Goal: Task Accomplishment & Management: Manage account settings

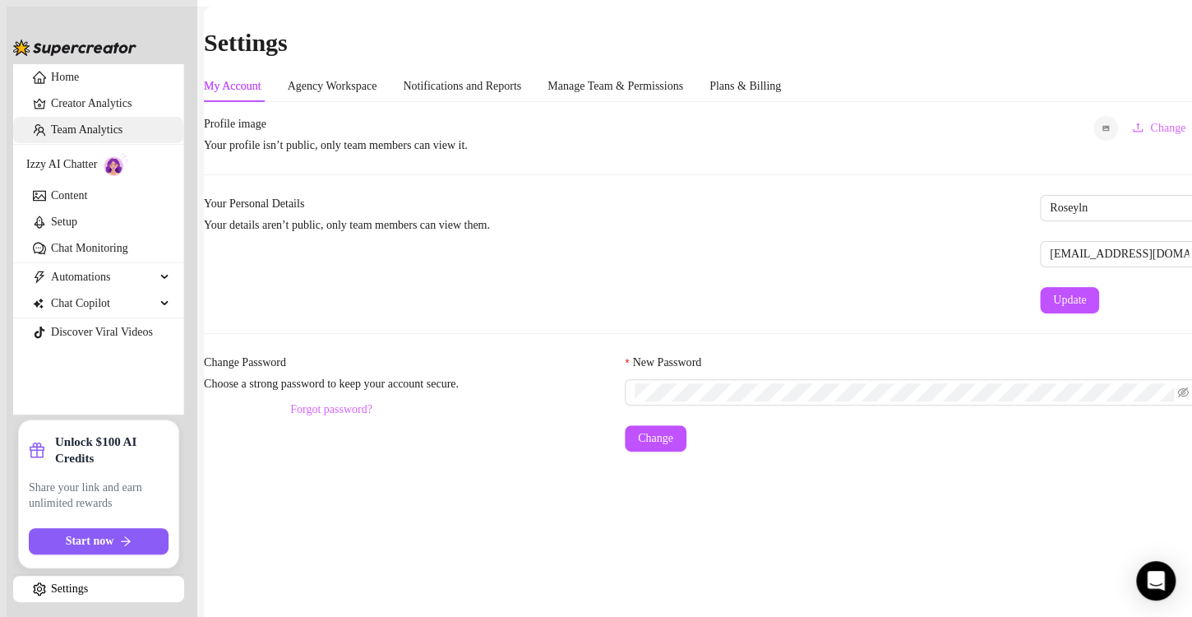
click at [83, 136] on link "Team Analytics" at bounding box center [87, 129] width 72 height 12
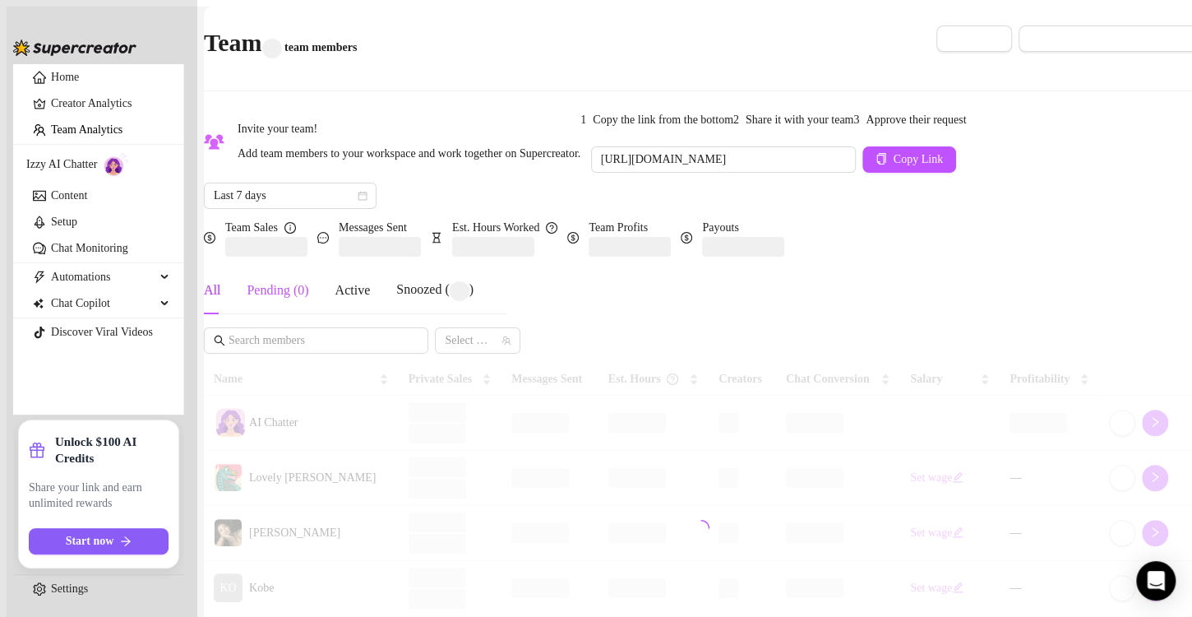
click at [308, 300] on div "Pending ( 0 )" at bounding box center [278, 290] width 62 height 20
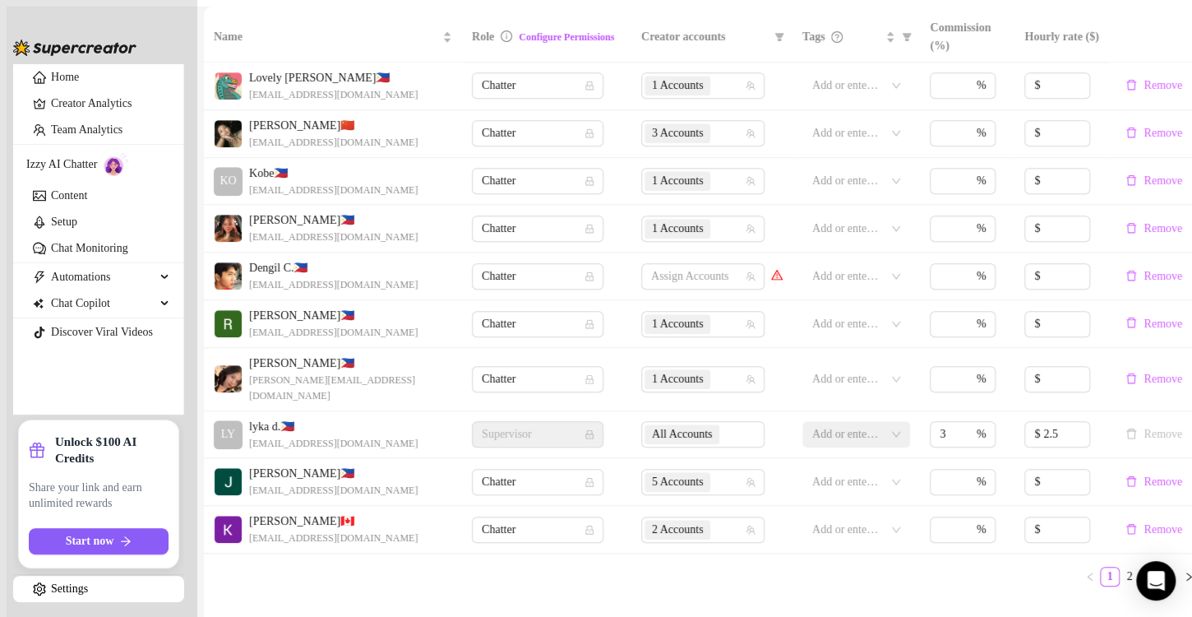
scroll to position [411, 0]
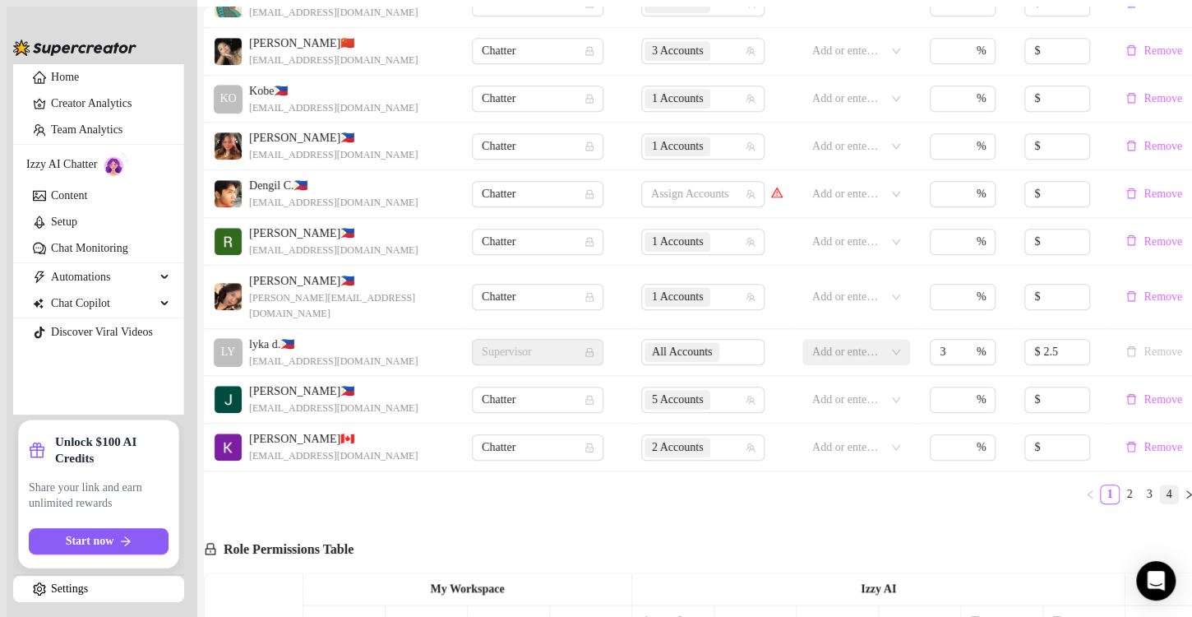
click at [1187, 498] on icon "right" at bounding box center [1189, 494] width 5 height 8
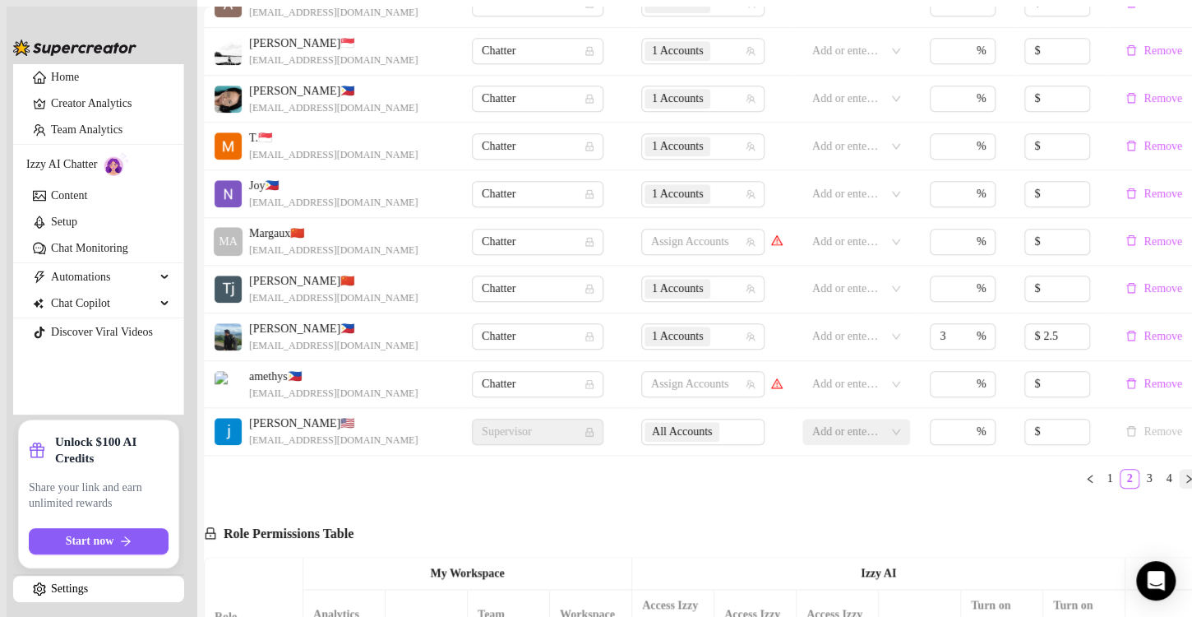
click at [1184, 484] on icon "right" at bounding box center [1189, 479] width 10 height 10
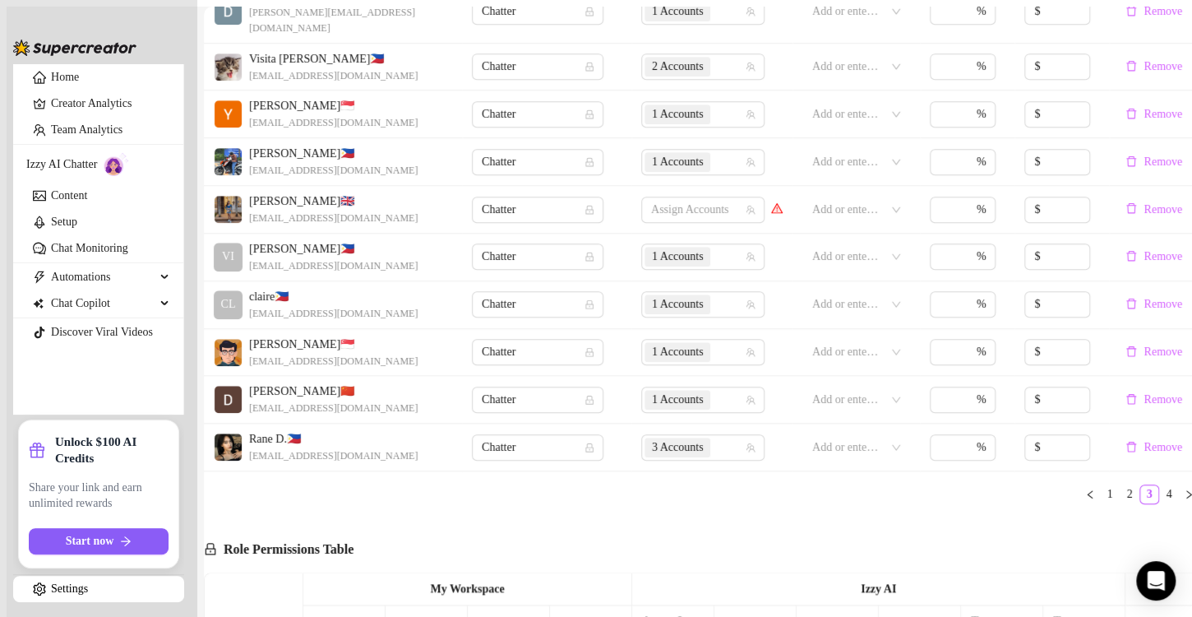
click at [1184, 499] on icon "right" at bounding box center [1189, 494] width 10 height 10
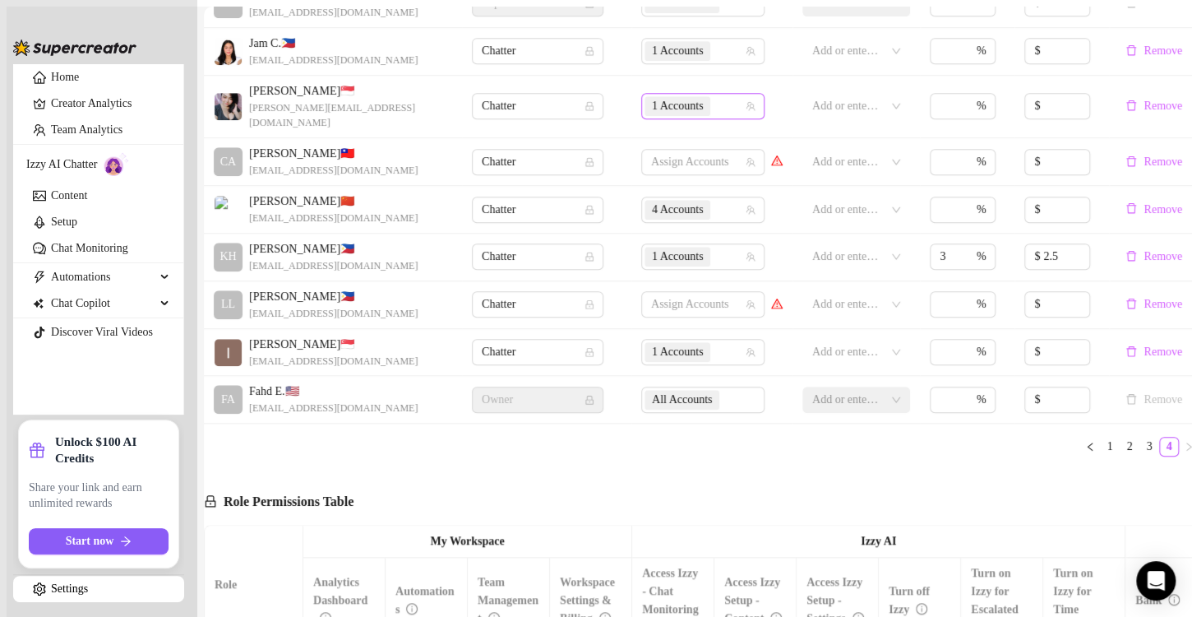
click at [655, 115] on span "1 Accounts" at bounding box center [678, 106] width 52 height 18
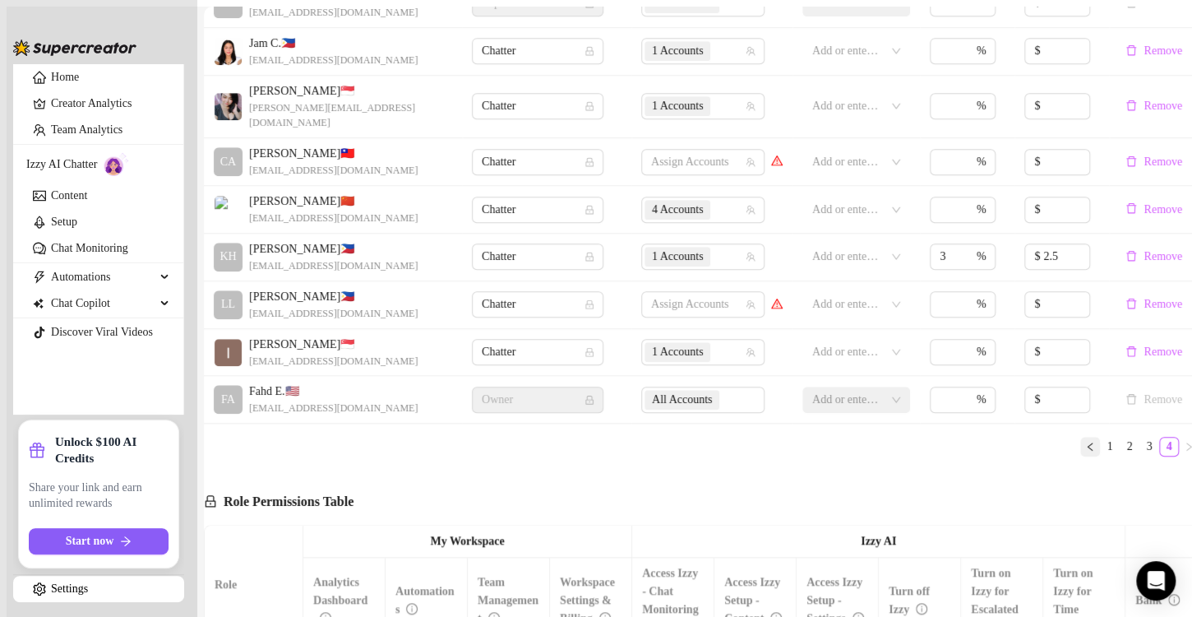
click at [1086, 451] on icon "left" at bounding box center [1091, 447] width 10 height 10
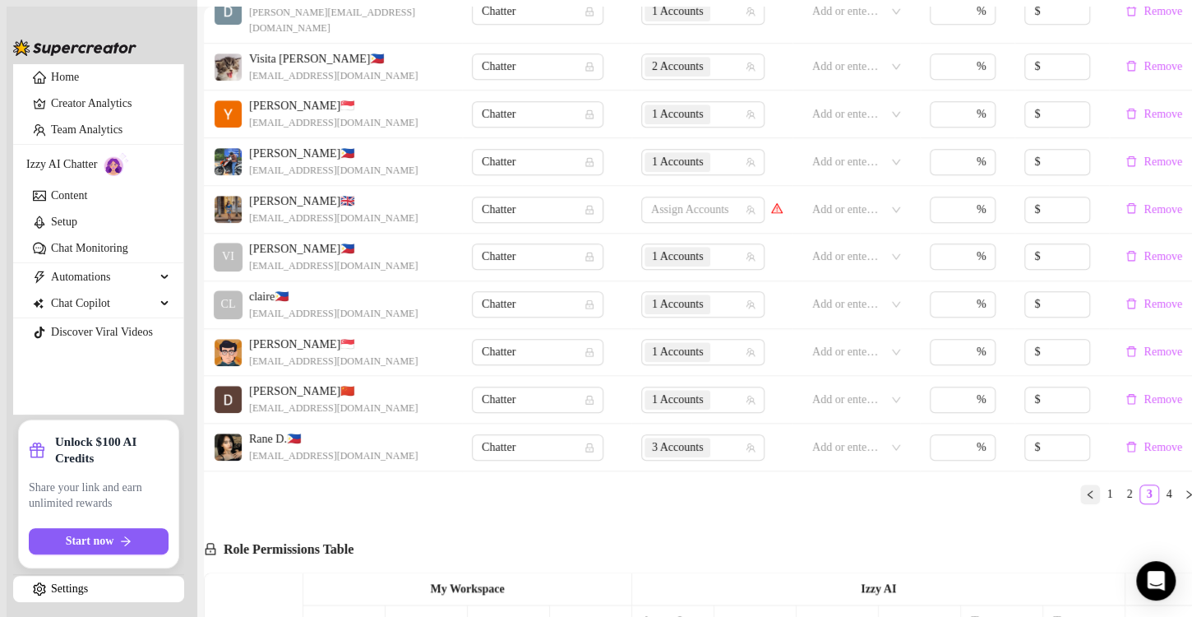
click at [1087, 498] on icon "left" at bounding box center [1089, 494] width 5 height 8
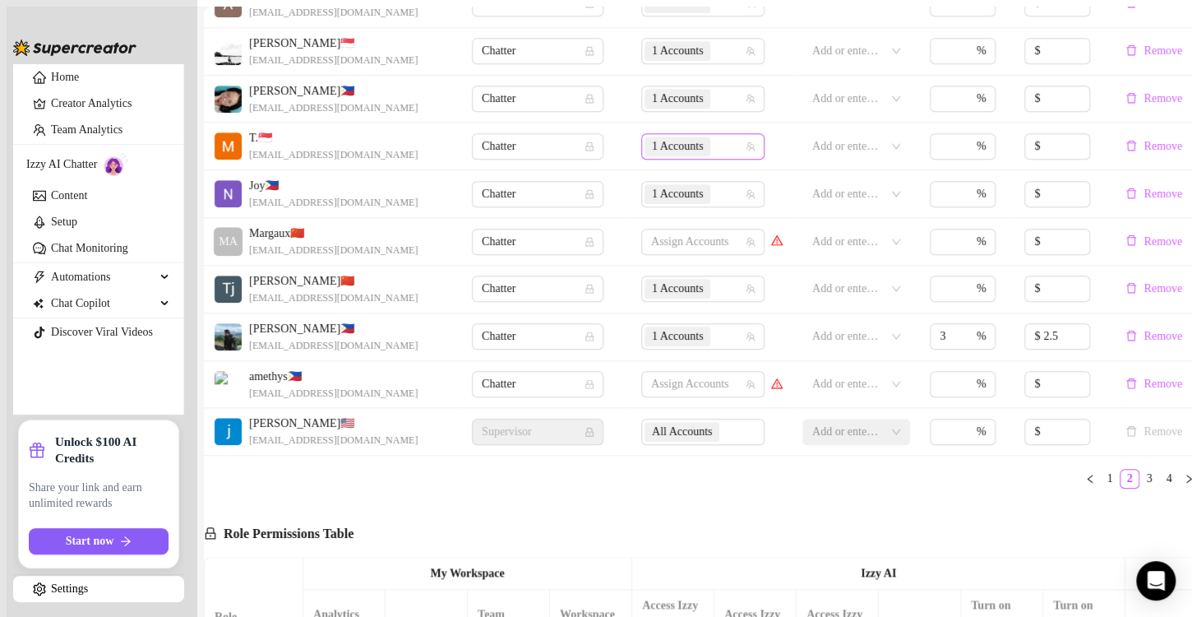
click at [652, 155] on span "1 Accounts" at bounding box center [678, 146] width 52 height 18
click at [1081, 488] on button "button" at bounding box center [1091, 479] width 20 height 20
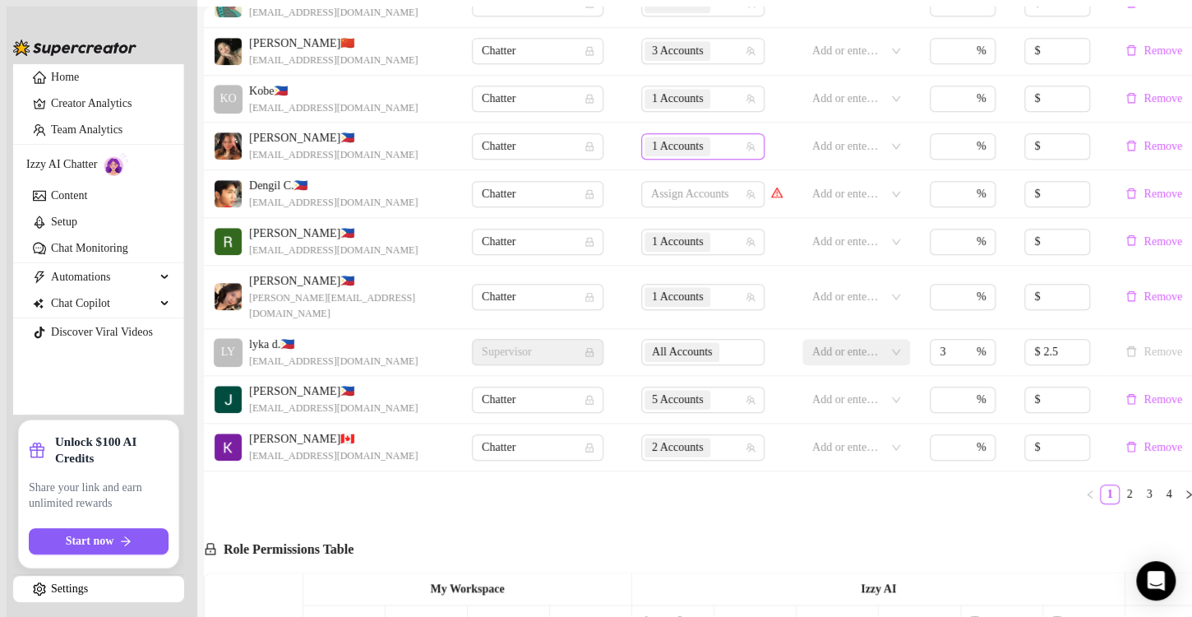
click at [652, 155] on span "1 Accounts" at bounding box center [678, 146] width 52 height 18
